Goal: Complete application form

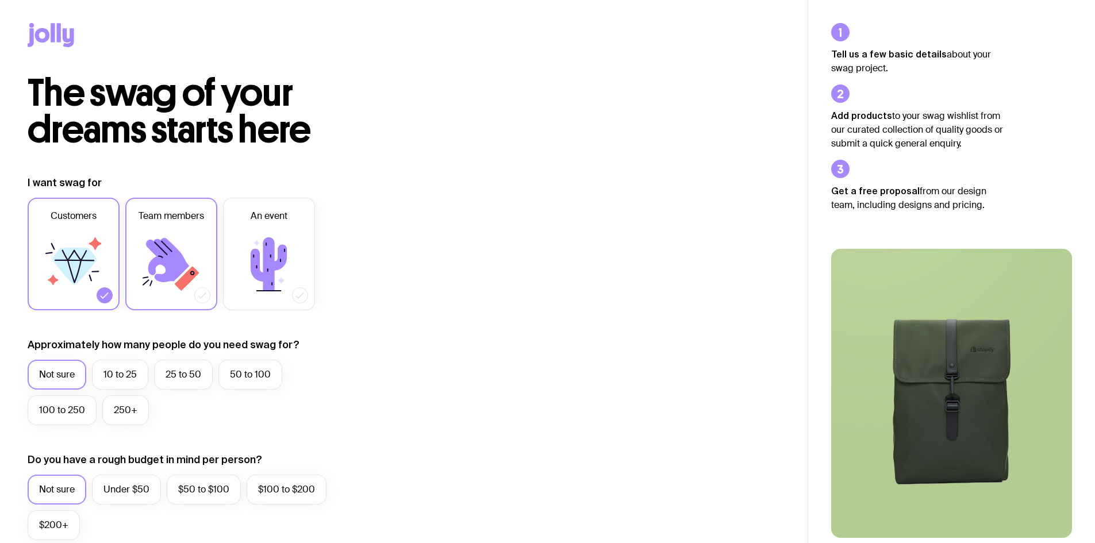
click at [150, 251] on icon at bounding box center [171, 264] width 69 height 69
click at [0, 0] on input "Team members" at bounding box center [0, 0] width 0 height 0
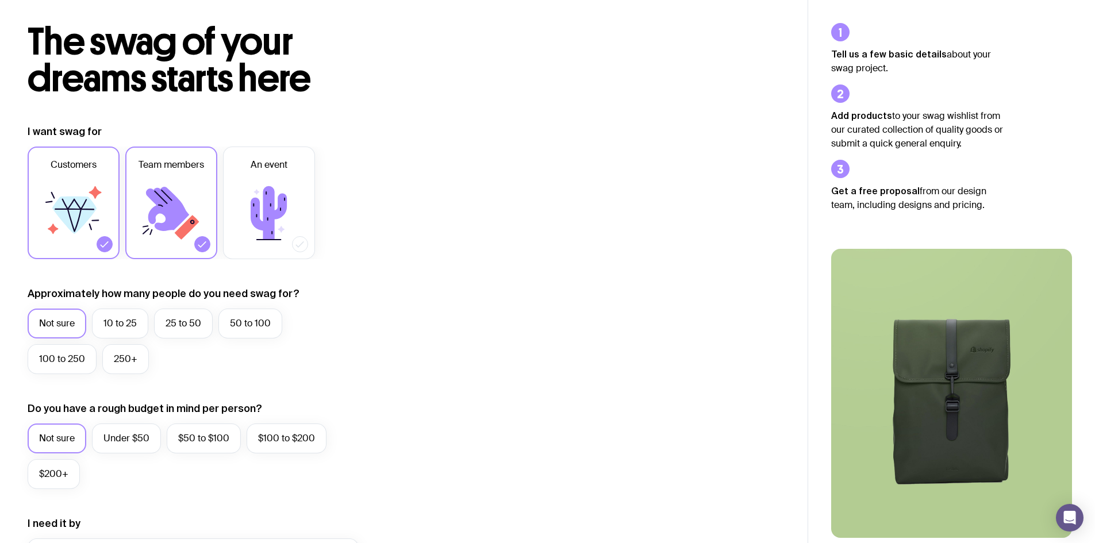
scroll to position [115, 0]
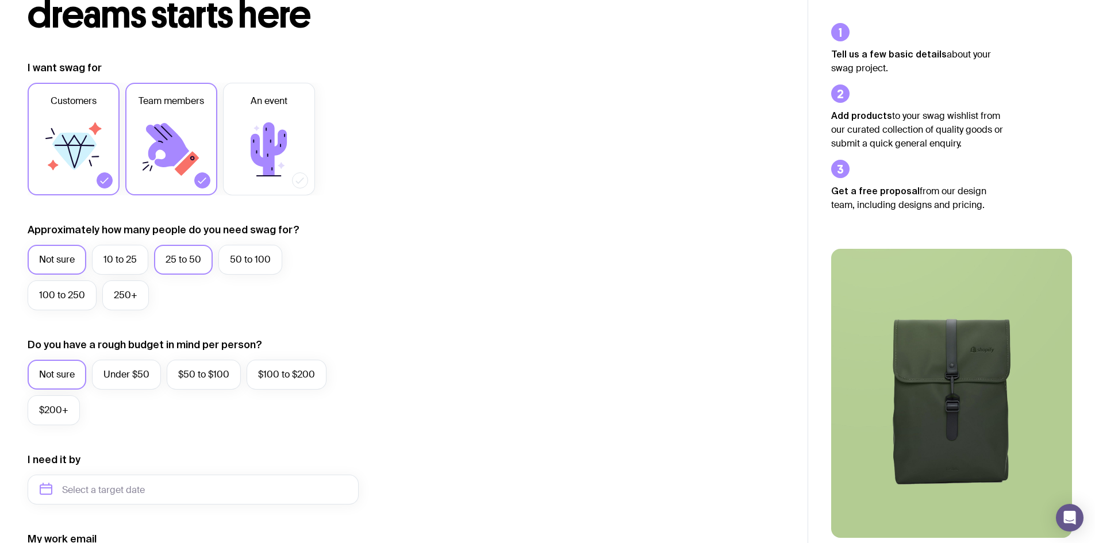
click at [191, 259] on label "25 to 50" at bounding box center [183, 260] width 59 height 30
click at [0, 0] on input "25 to 50" at bounding box center [0, 0] width 0 height 0
click at [98, 126] on icon at bounding box center [73, 149] width 69 height 69
click at [0, 0] on input "Customers" at bounding box center [0, 0] width 0 height 0
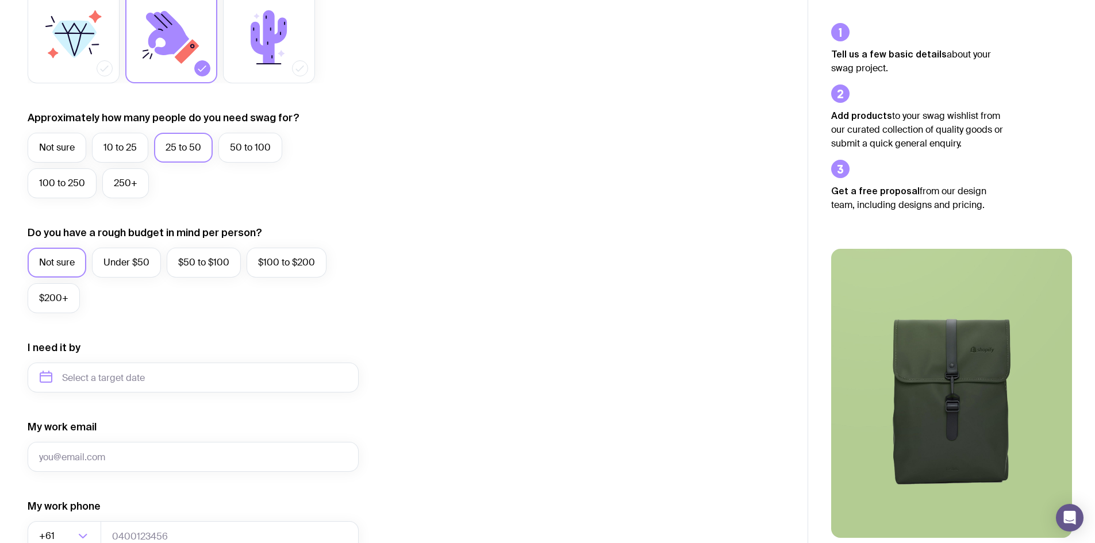
scroll to position [230, 0]
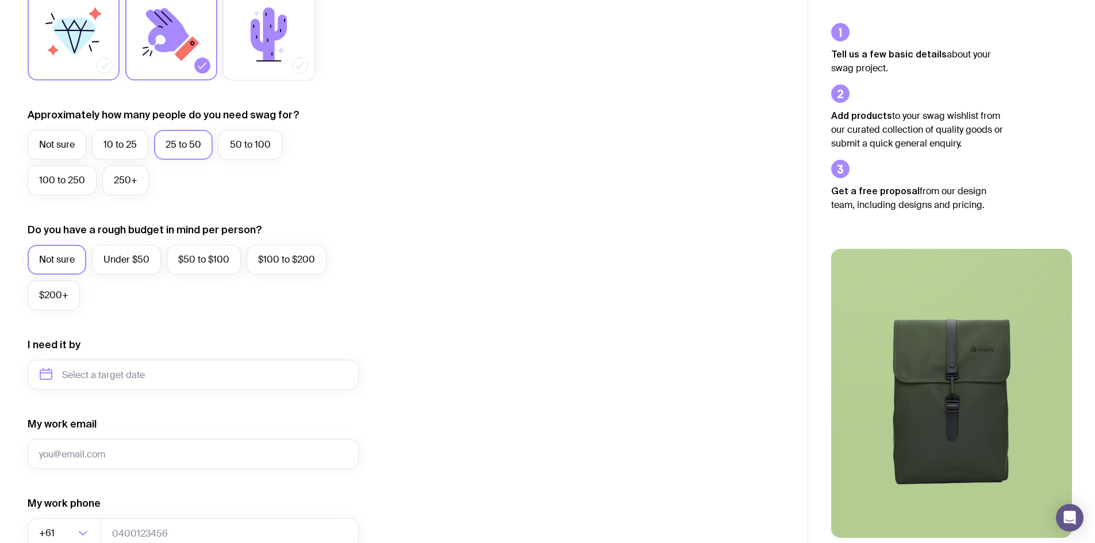
click at [76, 67] on icon at bounding box center [73, 34] width 69 height 69
click at [0, 0] on input "Customers" at bounding box center [0, 0] width 0 height 0
click at [236, 143] on label "50 to 100" at bounding box center [250, 145] width 64 height 30
click at [0, 0] on input "50 to 100" at bounding box center [0, 0] width 0 height 0
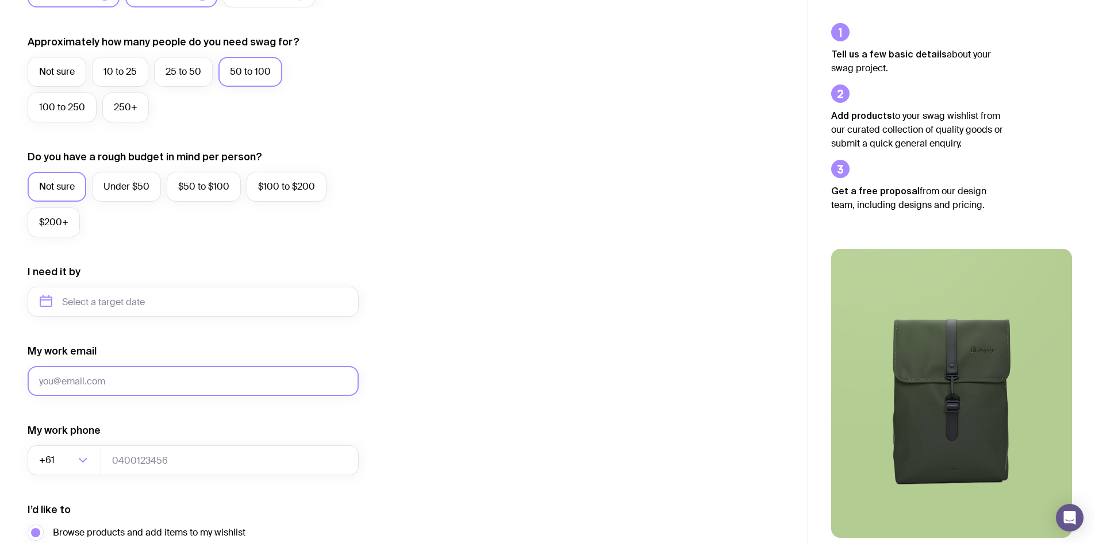
scroll to position [402, 0]
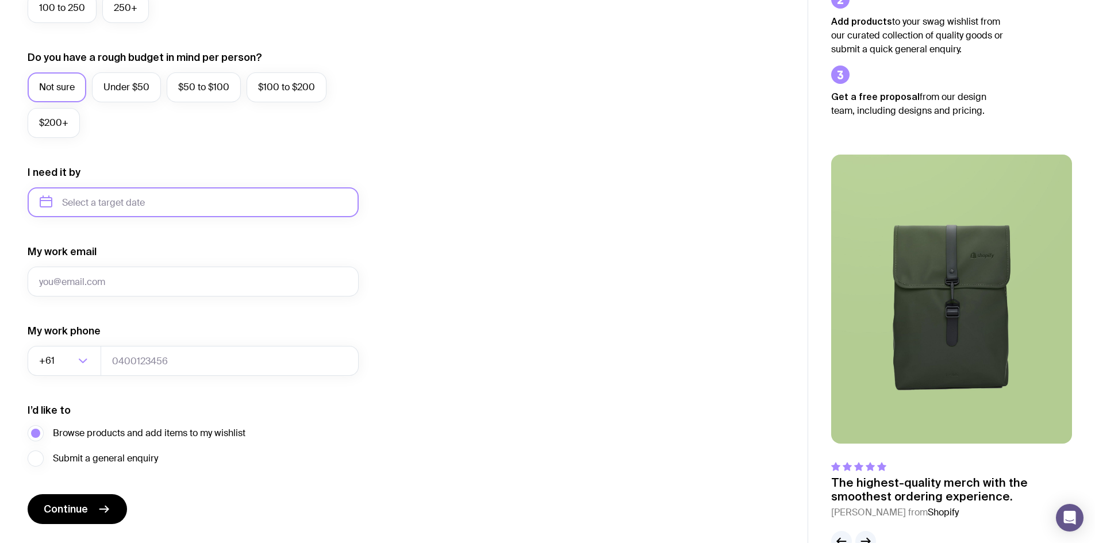
click at [128, 202] on input "text" at bounding box center [193, 202] width 331 height 30
click at [152, 236] on icon "button" at bounding box center [156, 242] width 14 height 14
click at [146, 265] on button "Mar" at bounding box center [148, 267] width 42 height 23
type input "[DATE]"
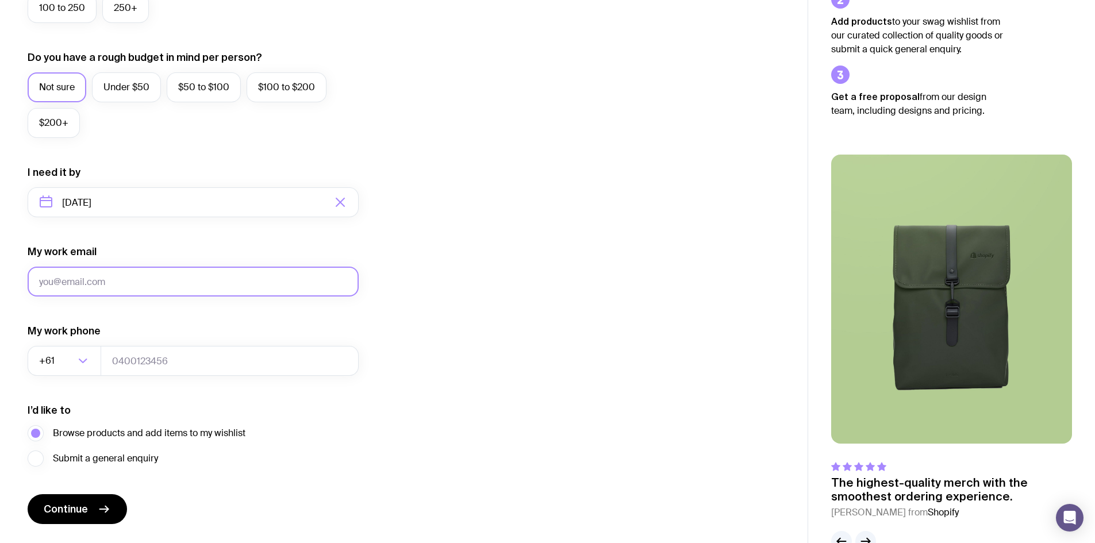
click at [112, 268] on input "My work email" at bounding box center [193, 282] width 331 height 30
type input "[EMAIL_ADDRESS][DOMAIN_NAME]"
click at [194, 375] on input "tel" at bounding box center [230, 361] width 258 height 30
type input "0483983419"
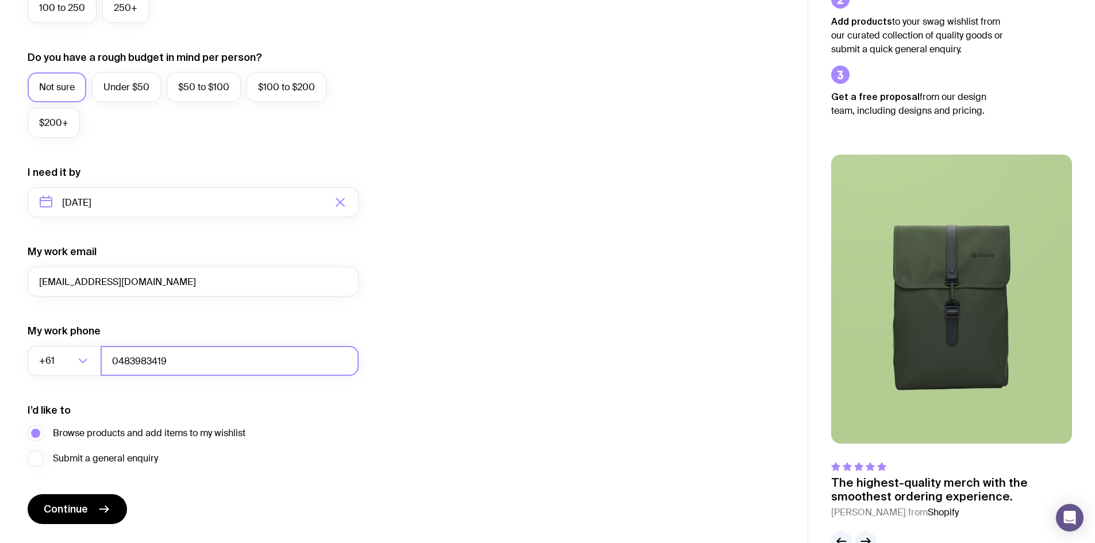
scroll to position [434, 0]
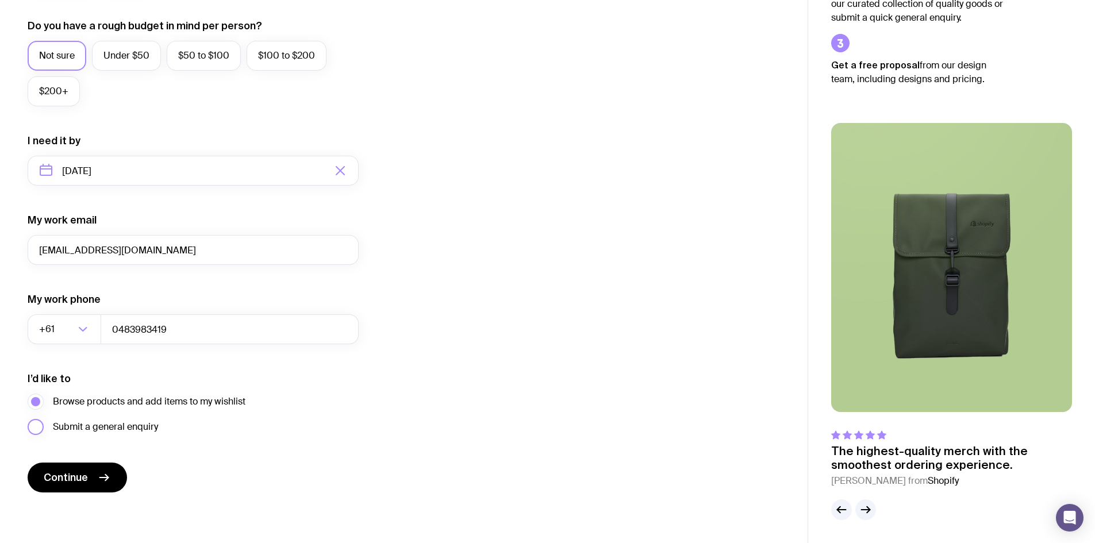
click at [39, 427] on label "Submit a general enquiry" at bounding box center [93, 427] width 131 height 16
click at [0, 0] on input "Submit a general enquiry" at bounding box center [0, 0] width 0 height 0
click at [36, 405] on label "Browse products and add items to my wishlist" at bounding box center [137, 402] width 218 height 16
click at [0, 0] on input "Browse products and add items to my wishlist" at bounding box center [0, 0] width 0 height 0
click at [40, 425] on label "Submit a general enquiry" at bounding box center [93, 427] width 131 height 16
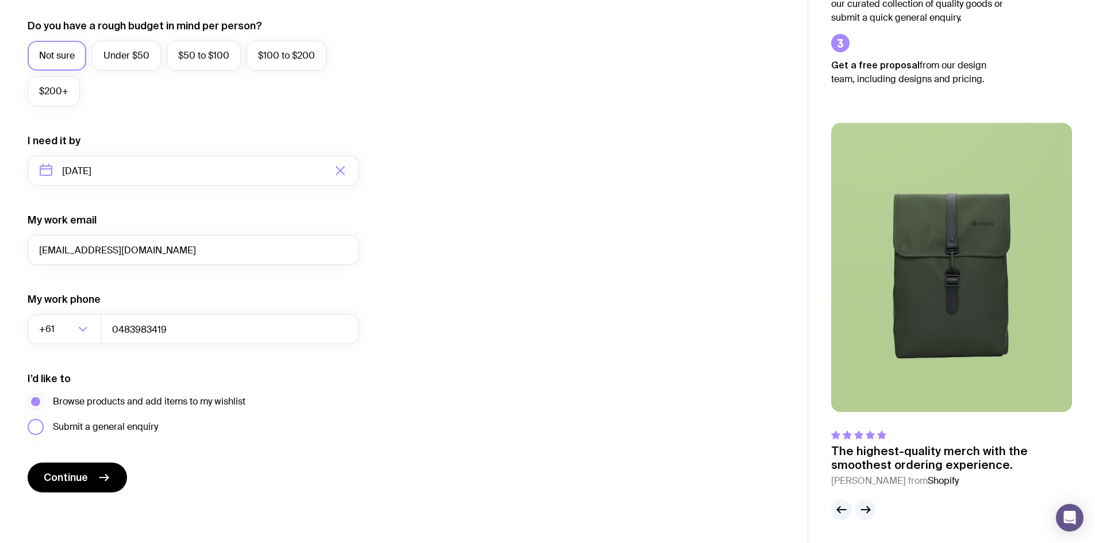
click at [0, 0] on input "Submit a general enquiry" at bounding box center [0, 0] width 0 height 0
click at [91, 478] on button "Continue" at bounding box center [77, 478] width 99 height 30
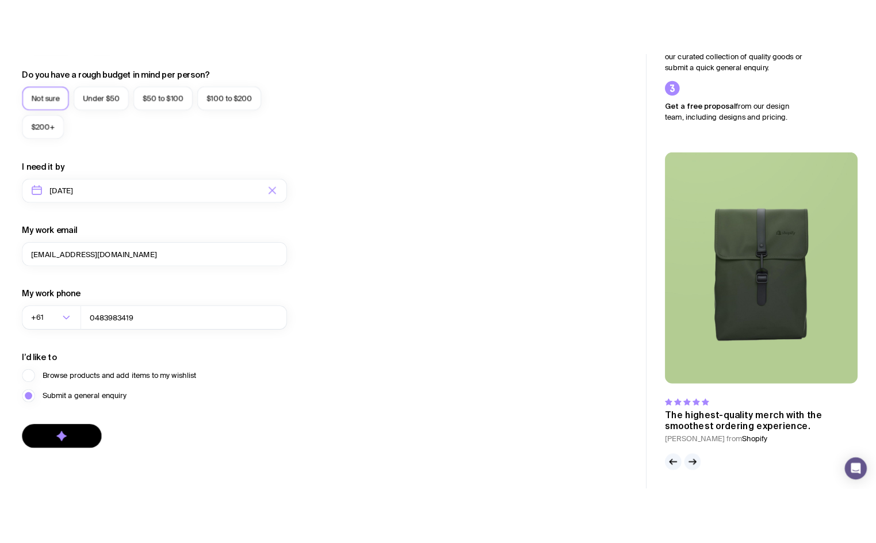
scroll to position [0, 0]
